Goal: Find specific page/section: Find specific page/section

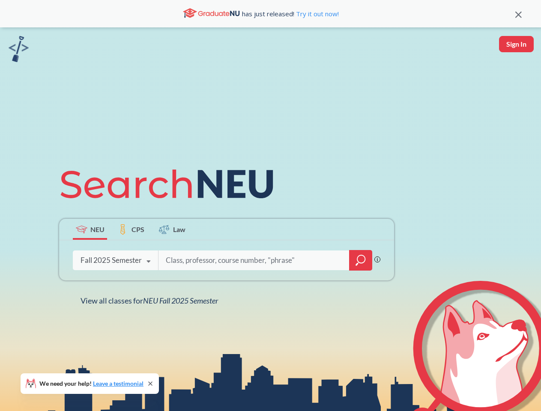
click at [270, 206] on icon at bounding box center [170, 184] width 223 height 48
click at [519, 14] on icon at bounding box center [519, 15] width 6 height 6
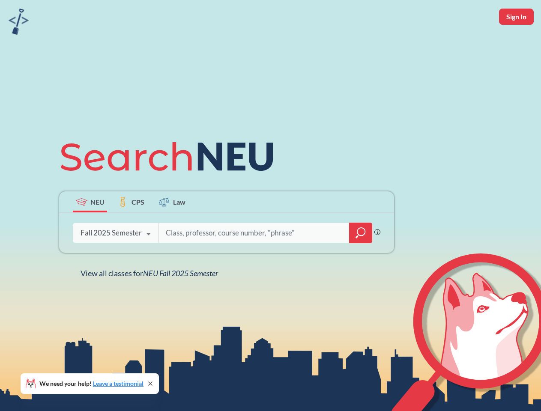
click at [516, 44] on div "NEU CPS Law Phrase search guarantees the exact search appears in the results. E…" at bounding box center [270, 205] width 541 height 411
click at [90, 229] on div "Fall 2025 Semester" at bounding box center [111, 232] width 61 height 9
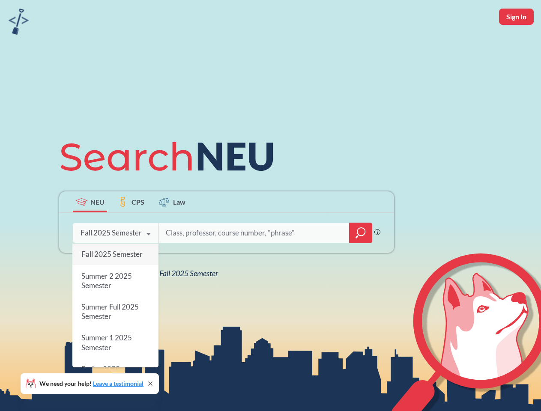
click at [131, 229] on div "Fall 2025 Semester" at bounding box center [111, 232] width 61 height 9
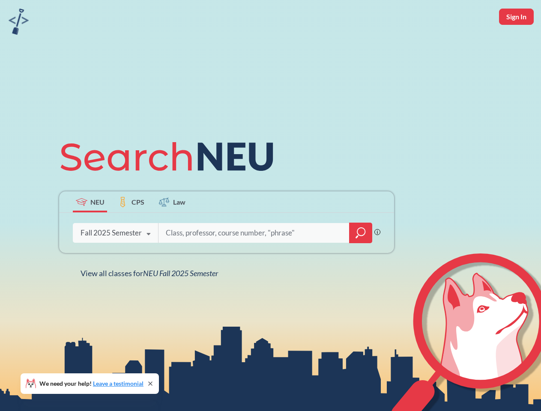
click at [172, 229] on input "search" at bounding box center [254, 233] width 178 height 18
click at [361, 261] on div "NEU CPS Law Phrase search guarantees the exact search appears in the results. E…" at bounding box center [226, 206] width 345 height 146
click at [115, 261] on div "NEU CPS Law Phrase search guarantees the exact search appears in the results. E…" at bounding box center [226, 206] width 345 height 146
click at [149, 262] on div "NEU CPS Law Phrase search guarantees the exact search appears in the results. E…" at bounding box center [226, 206] width 345 height 146
click at [151, 301] on div "NEU CPS Law Phrase search guarantees the exact search appears in the results. E…" at bounding box center [270, 205] width 541 height 411
